Goal: Information Seeking & Learning: Learn about a topic

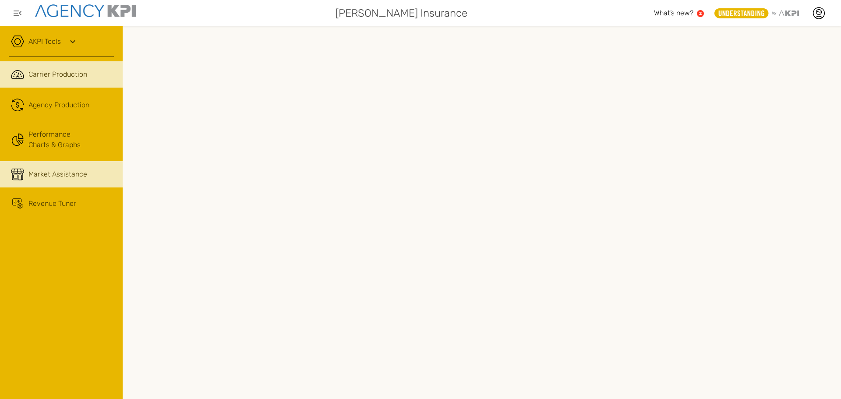
click at [67, 183] on link "Market Assistance" at bounding box center [61, 174] width 123 height 26
